Goal: Book appointment/travel/reservation

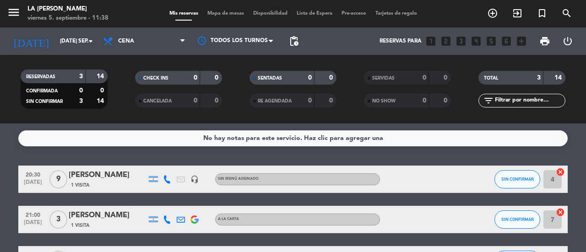
click at [509, 44] on icon "looks_6" at bounding box center [507, 41] width 12 height 12
click at [495, 14] on icon "add_circle_outline" at bounding box center [492, 13] width 11 height 11
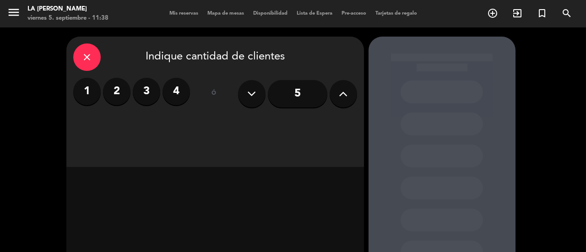
click at [345, 97] on icon at bounding box center [343, 94] width 9 height 14
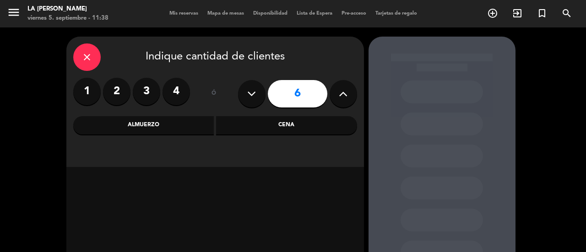
click at [208, 123] on div "Almuerzo" at bounding box center [143, 125] width 141 height 18
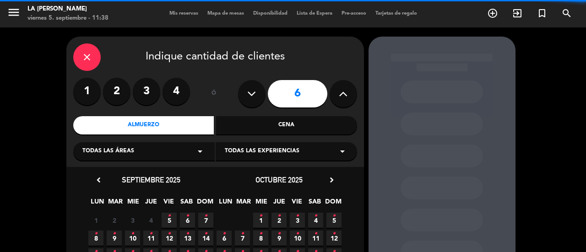
click at [175, 153] on div "Todas las áreas arrow_drop_down" at bounding box center [144, 151] width 142 height 18
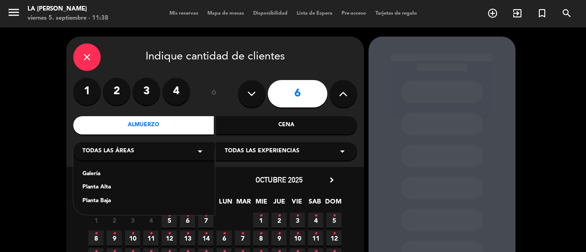
click at [102, 202] on div "Planta Baja" at bounding box center [143, 201] width 123 height 9
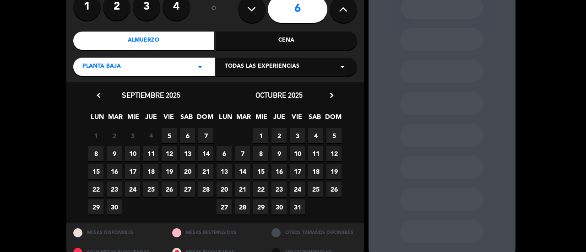
scroll to position [92, 0]
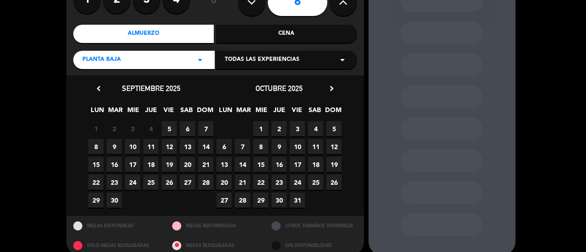
click at [98, 145] on span "8" at bounding box center [95, 146] width 15 height 15
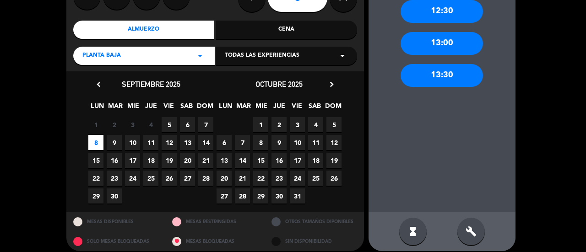
scroll to position [104, 0]
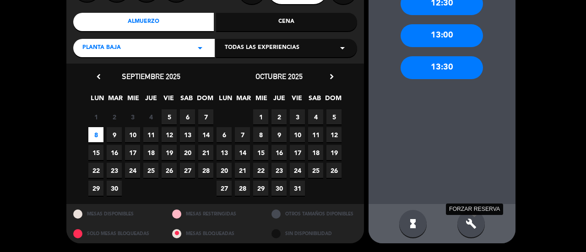
click at [471, 220] on icon "build" at bounding box center [471, 224] width 11 height 11
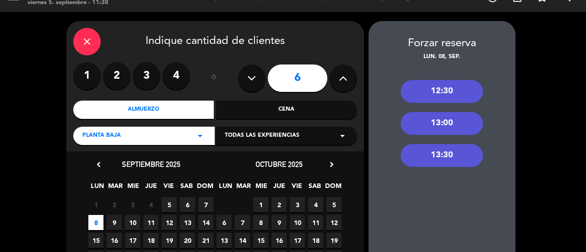
scroll to position [12, 0]
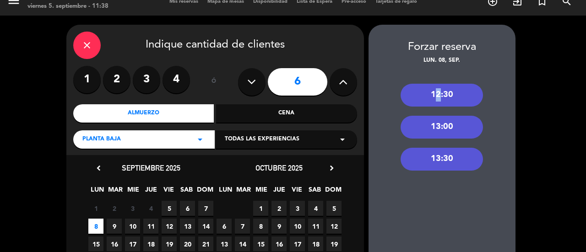
drag, startPoint x: 434, startPoint y: 94, endPoint x: 421, endPoint y: 94, distance: 13.3
click at [432, 94] on div "12:30" at bounding box center [442, 95] width 82 height 23
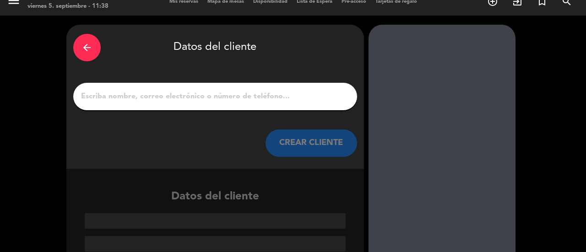
click at [297, 97] on input "1" at bounding box center [215, 96] width 270 height 13
click at [198, 98] on input "1" at bounding box center [215, 96] width 270 height 13
type input "a"
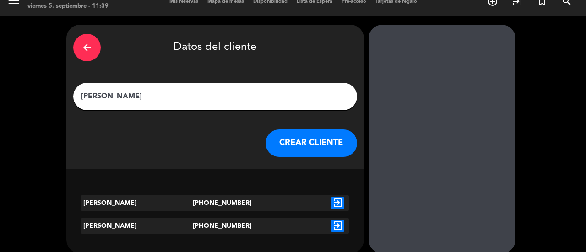
type input "[PERSON_NAME]"
click at [339, 203] on icon "exit_to_app" at bounding box center [337, 203] width 13 height 12
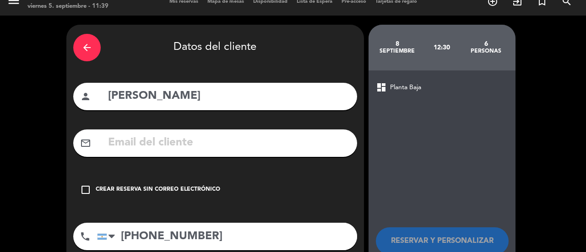
drag, startPoint x: 208, startPoint y: 187, endPoint x: 236, endPoint y: 185, distance: 29.0
click at [208, 186] on div "Crear reserva sin correo electrónico" at bounding box center [158, 190] width 125 height 9
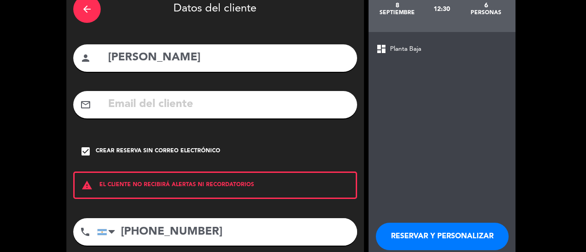
scroll to position [101, 0]
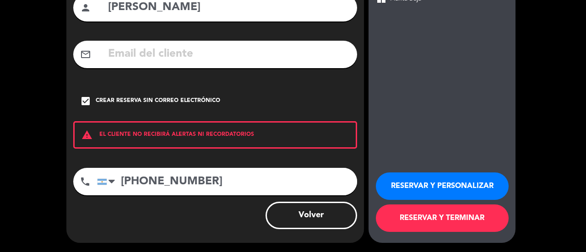
click at [417, 216] on button "RESERVAR Y TERMINAR" at bounding box center [442, 218] width 133 height 27
